Goal: Information Seeking & Learning: Find contact information

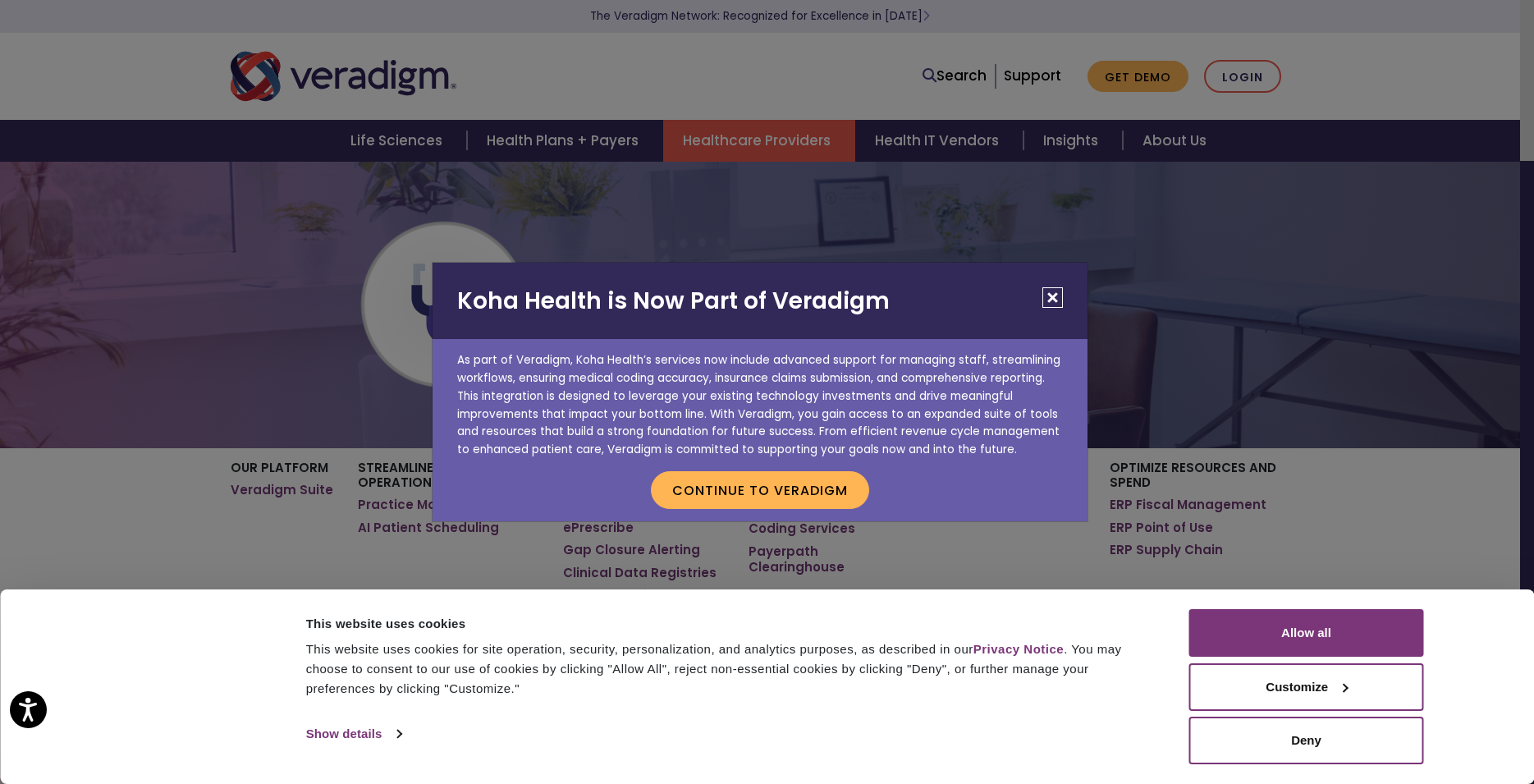
click at [1049, 298] on button "Close" at bounding box center [1052, 297] width 21 height 21
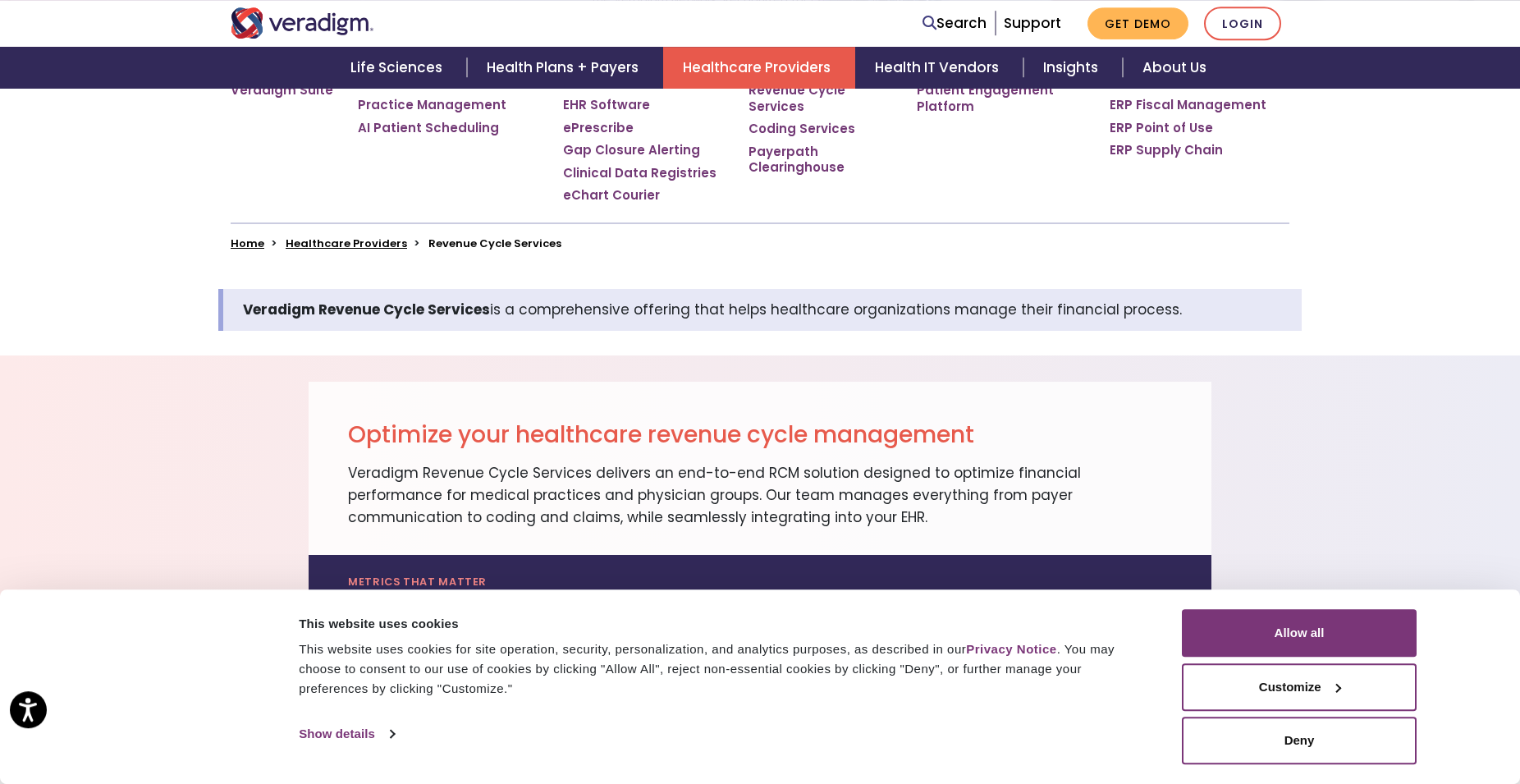
scroll to position [1082, 0]
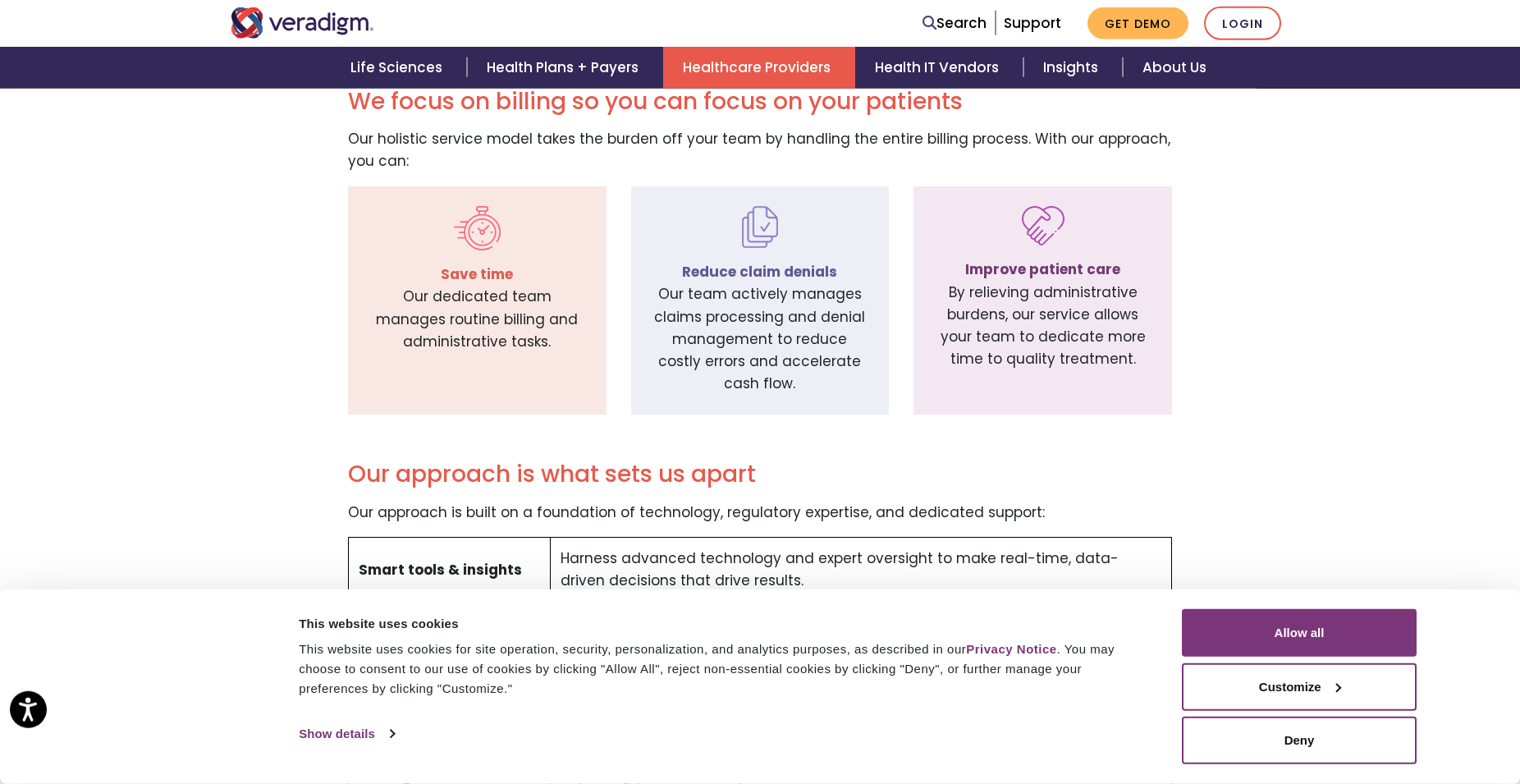
click at [1233, 513] on div "Our approach is what sets us apart Our approach is built on a foundation of tec…" at bounding box center [760, 639] width 1084 height 370
click at [962, 707] on div "This website uses cookies This website uses cookies for site operation, securit…" at bounding box center [730, 677] width 869 height 137
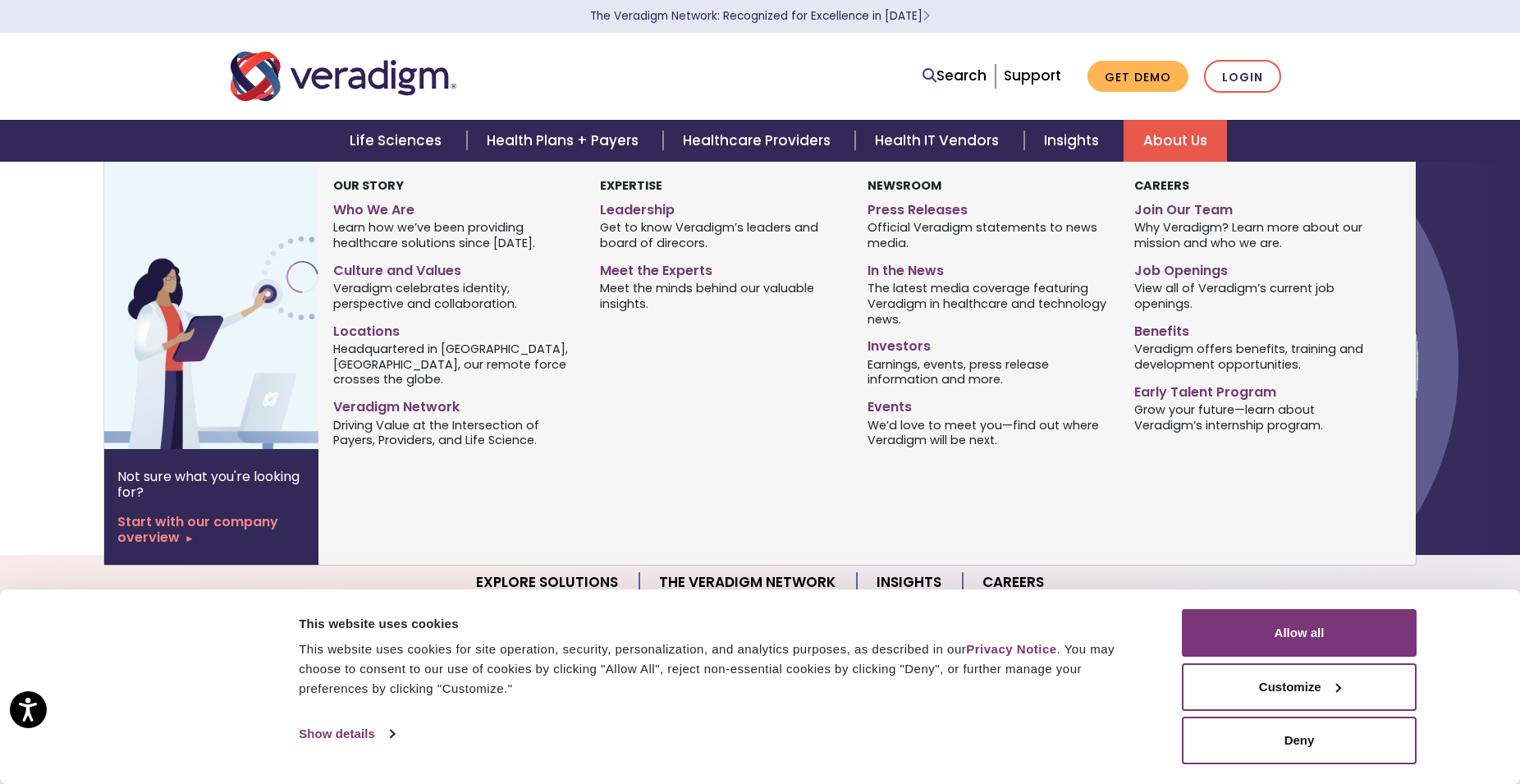
click at [1166, 155] on link "About Us" at bounding box center [1175, 141] width 103 height 42
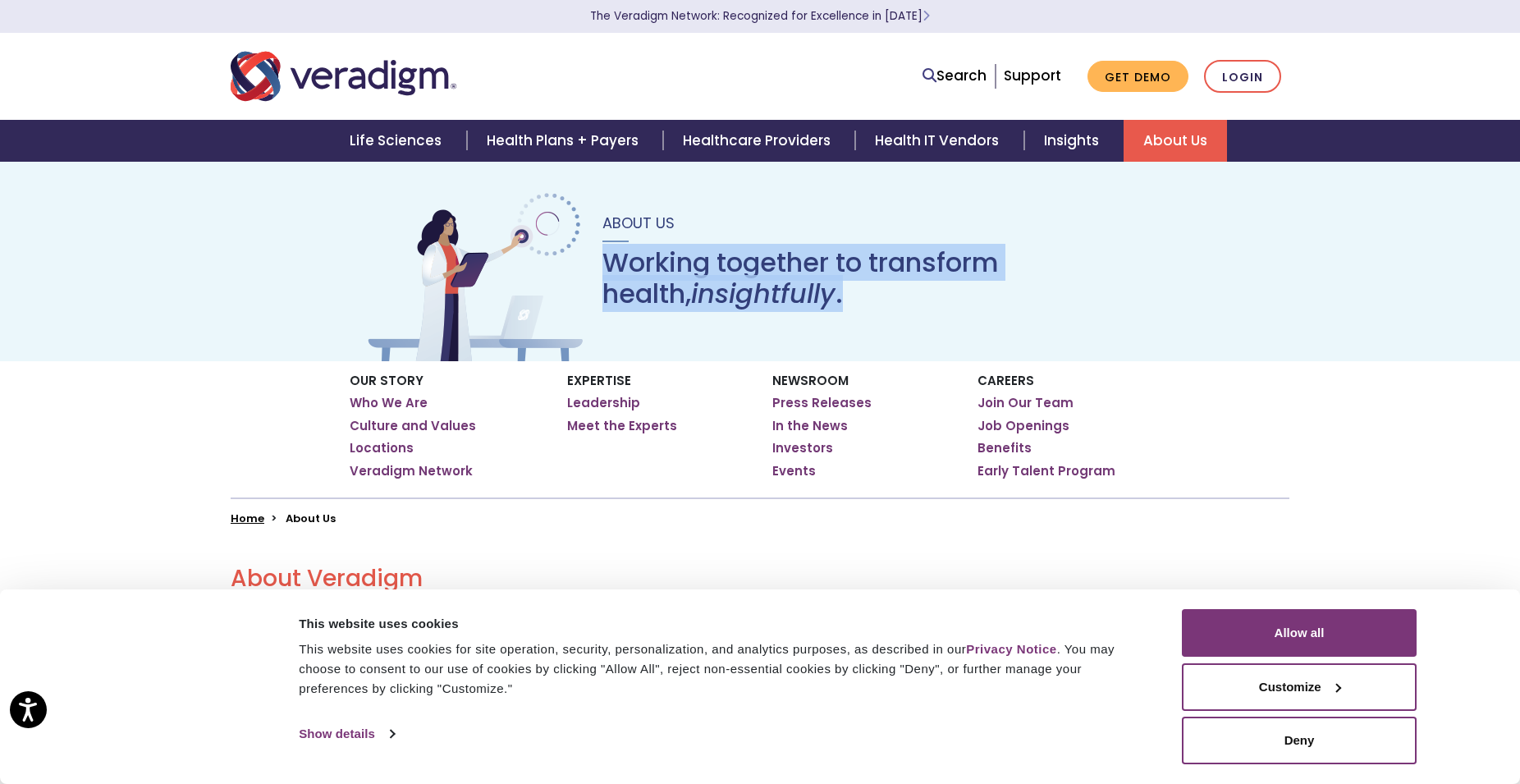
drag, startPoint x: 1518, startPoint y: 217, endPoint x: 1499, endPoint y: 328, distance: 112.6
click at [1499, 328] on div "About Us Working together to transform health, insightfully ." at bounding box center [760, 261] width 1520 height 200
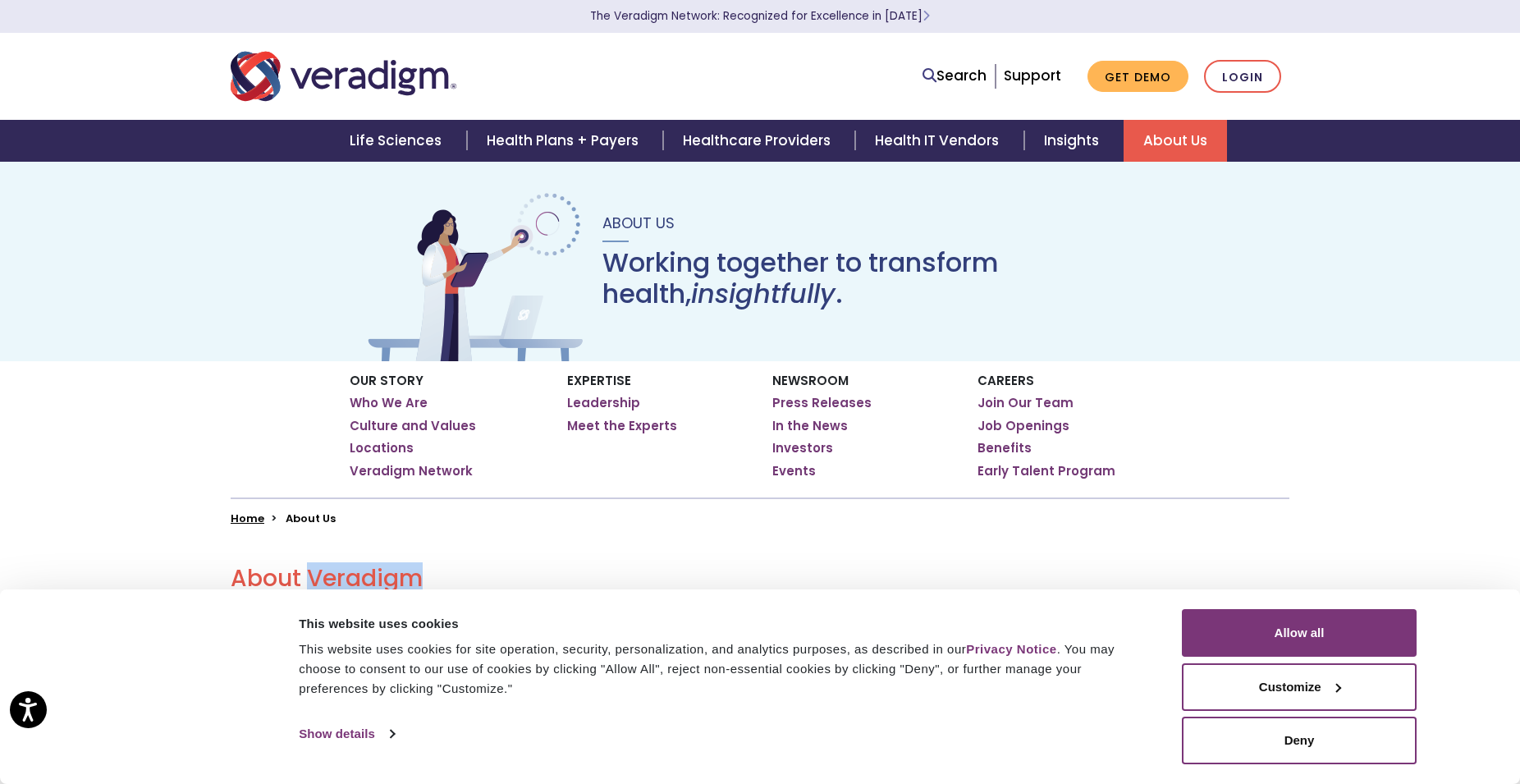
drag, startPoint x: 307, startPoint y: 572, endPoint x: 452, endPoint y: 583, distance: 145.4
click at [452, 583] on h2 "About Veradigm" at bounding box center [760, 578] width 1059 height 28
click at [383, 444] on link "Locations" at bounding box center [381, 448] width 64 height 16
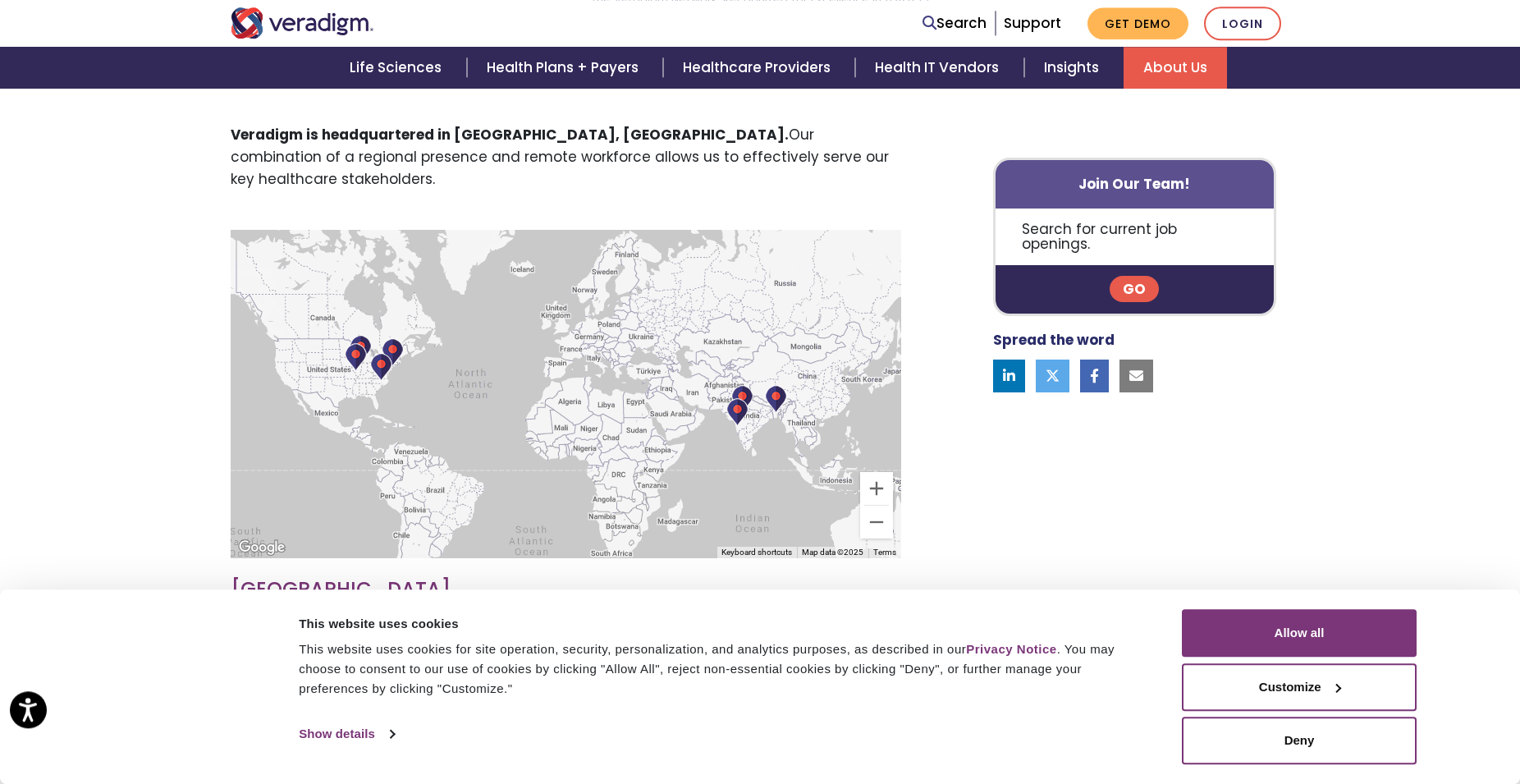
scroll to position [473, 0]
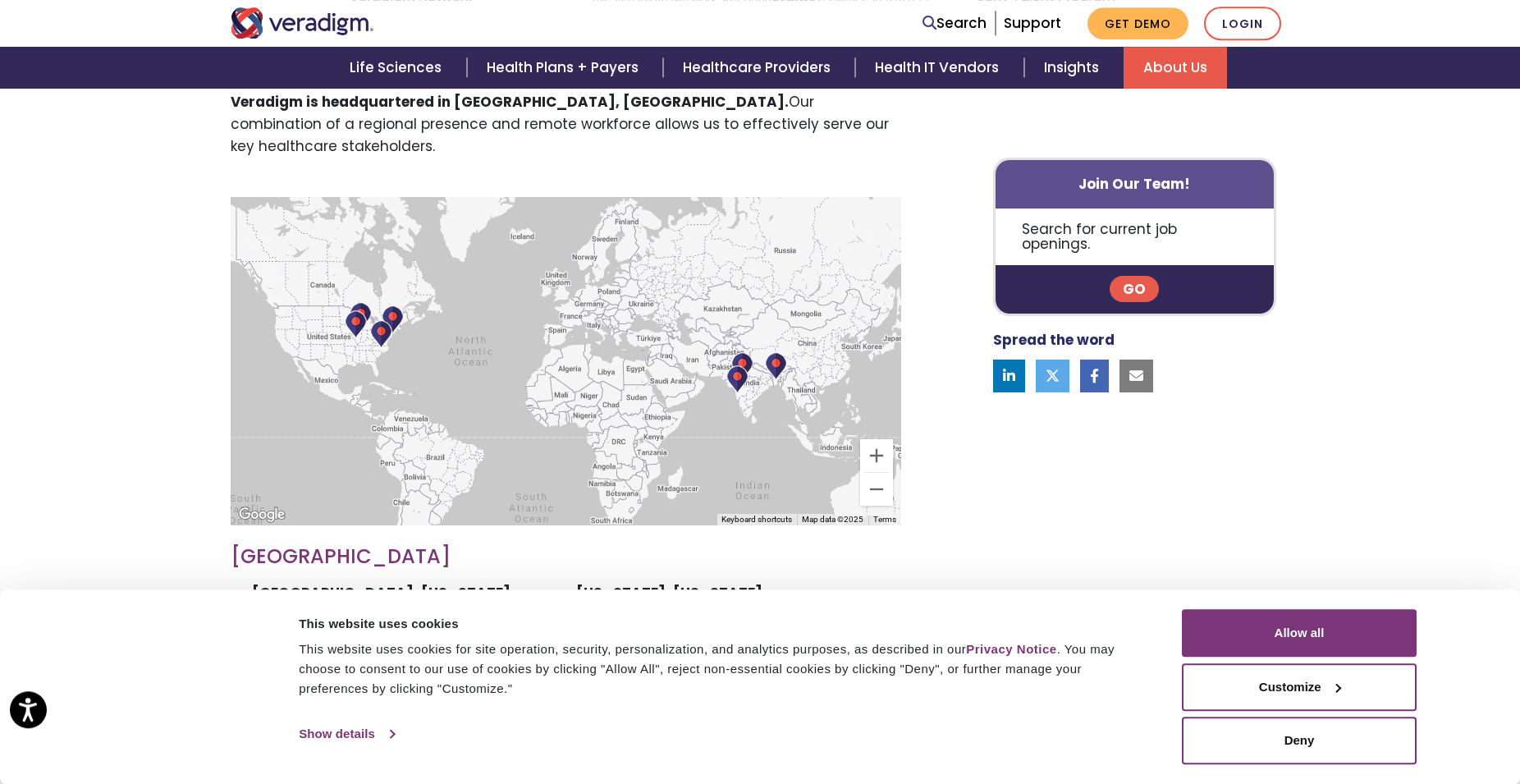
click at [344, 732] on link "Show details" at bounding box center [346, 733] width 95 height 24
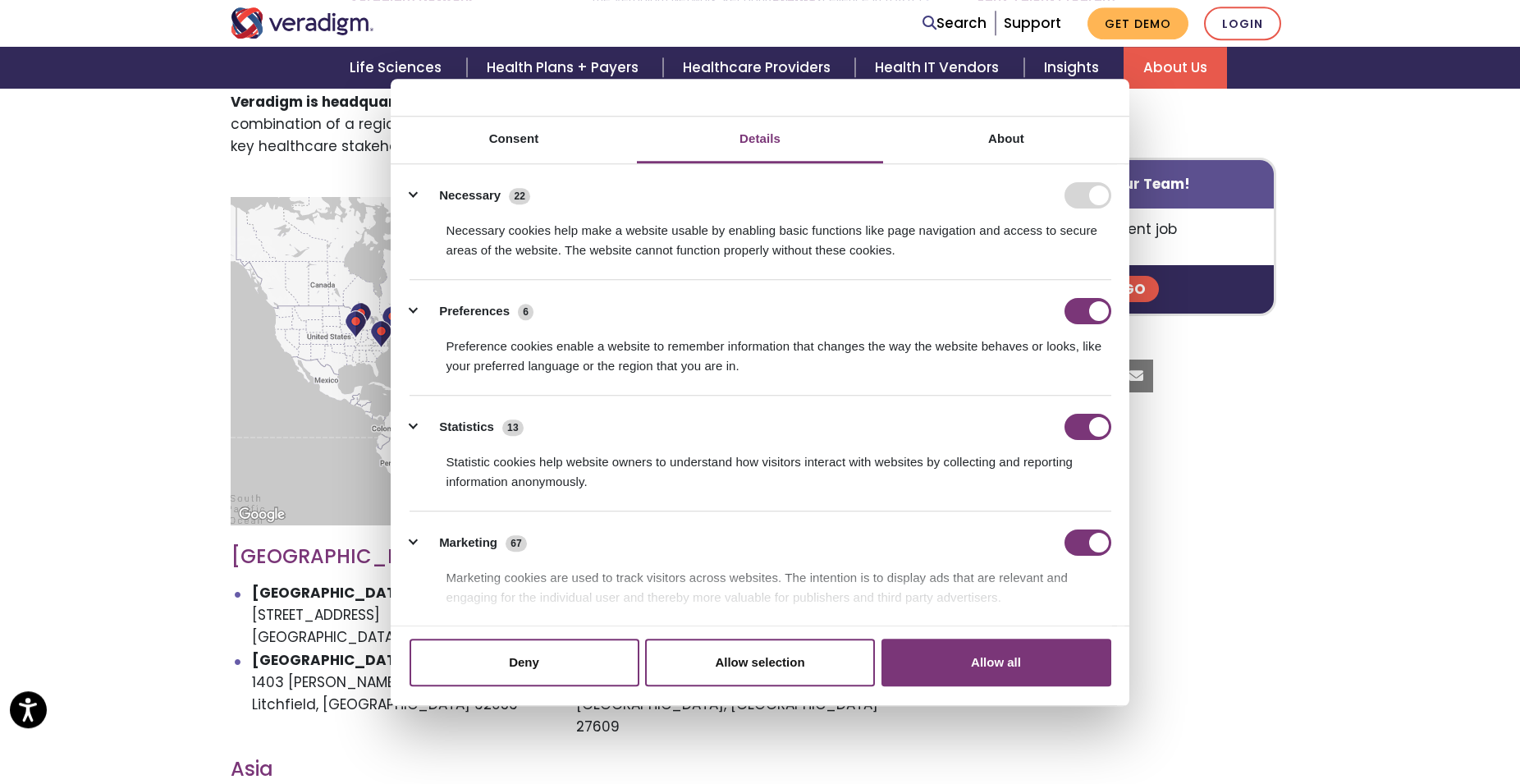
click at [11, 215] on div "Veradigm is headquartered in Chicago, IL. Our combination of a regional presenc…" at bounding box center [760, 688] width 1520 height 1272
drag, startPoint x: 538, startPoint y: 659, endPoint x: 546, endPoint y: 652, distance: 10.6
click at [540, 659] on button "Deny" at bounding box center [524, 662] width 229 height 47
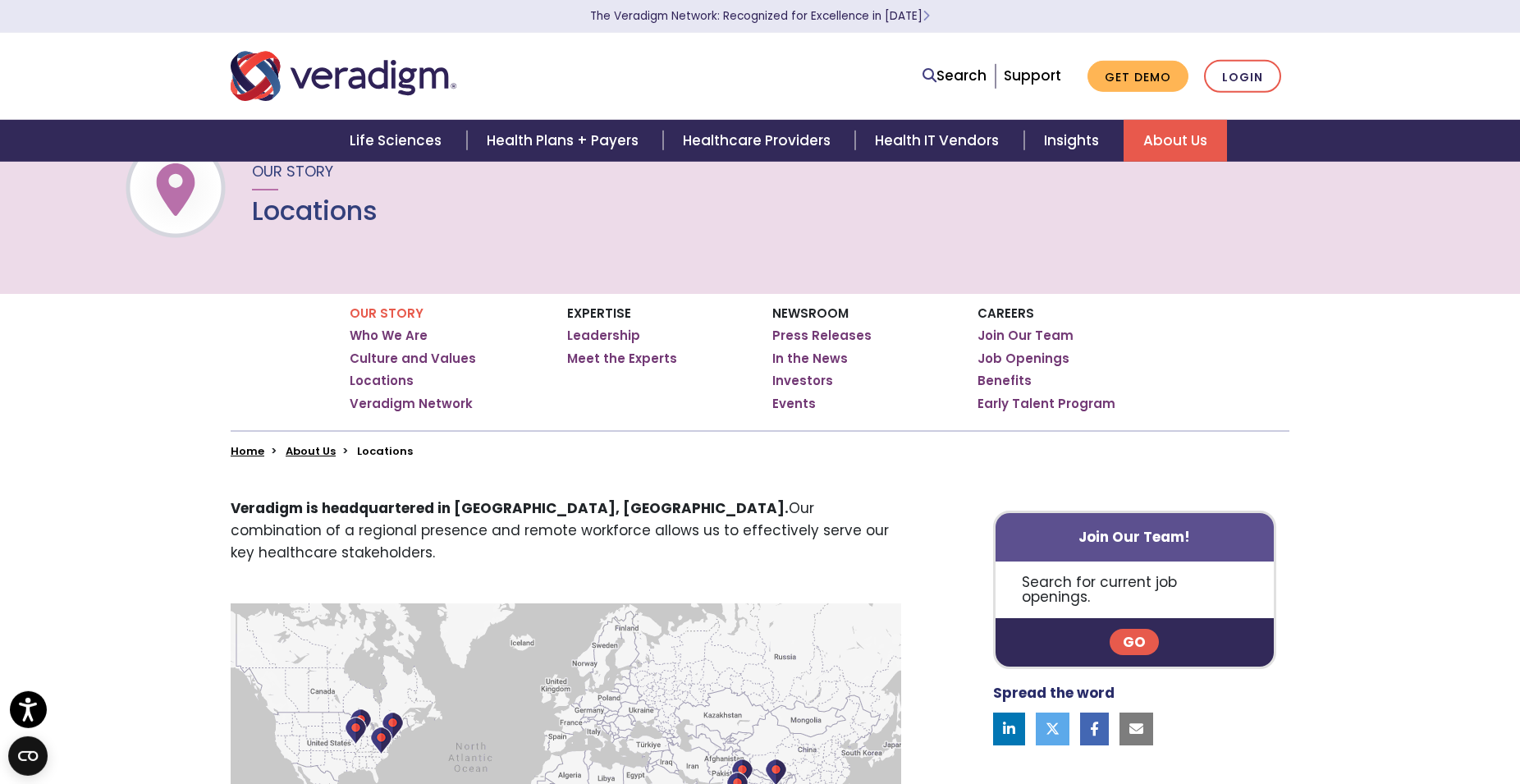
scroll to position [0, 0]
